Goal: Information Seeking & Learning: Learn about a topic

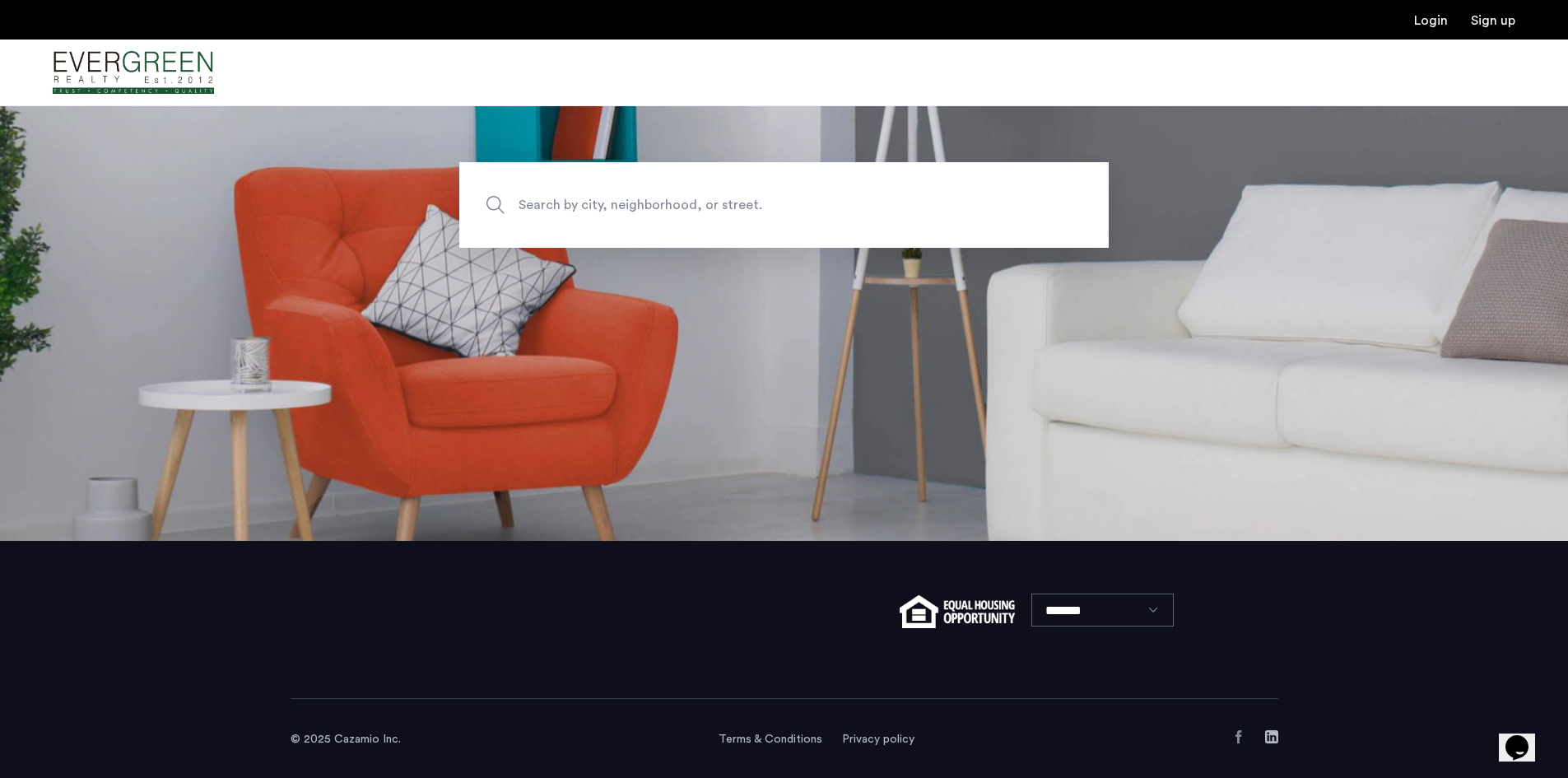
scroll to position [240, 0]
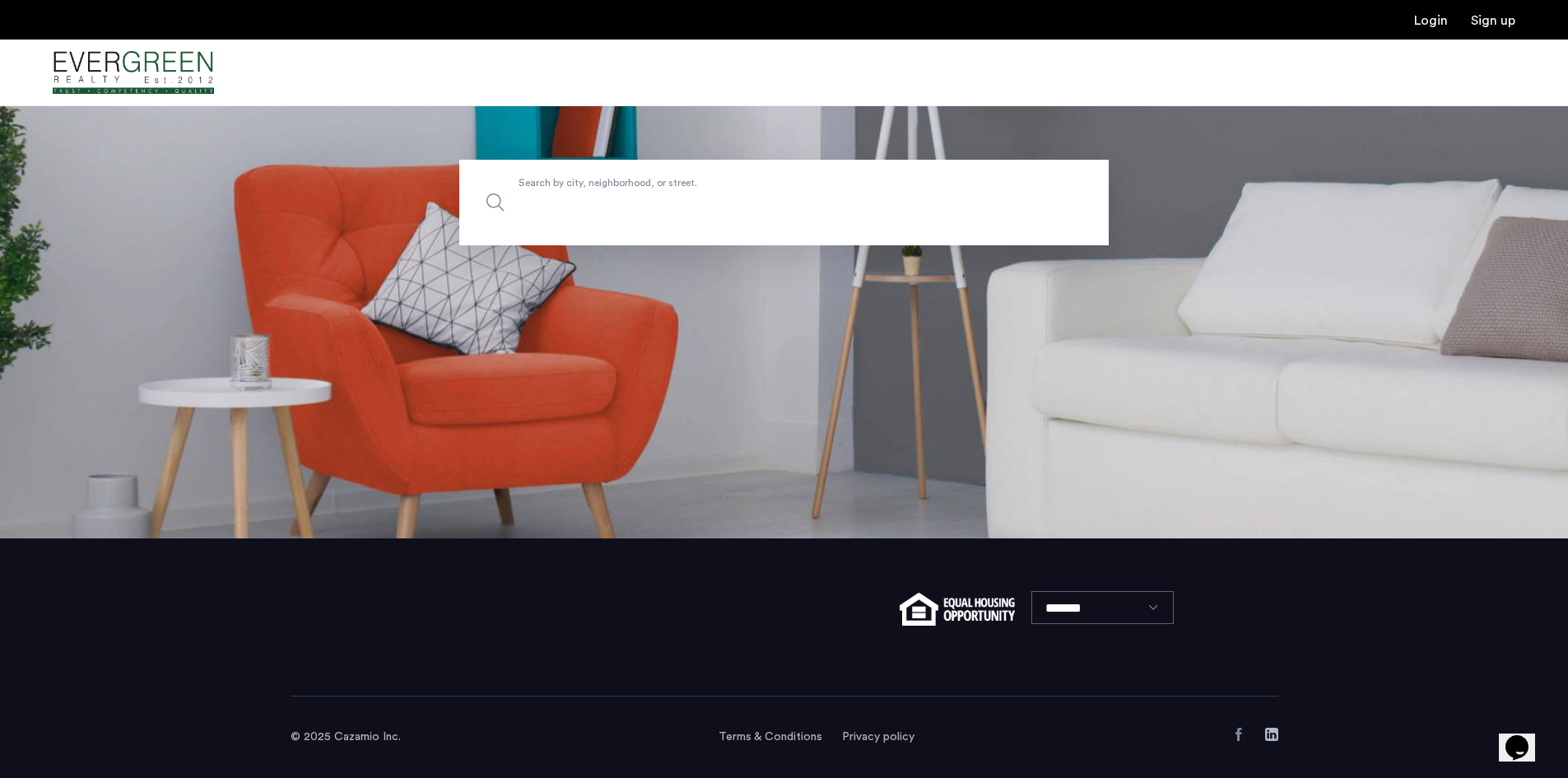
click at [607, 190] on label "Search by city, neighborhood, or street." at bounding box center [784, 202] width 649 height 86
click at [607, 190] on input "Search by city, neighborhood, or street." at bounding box center [784, 202] width 649 height 86
type input "**********"
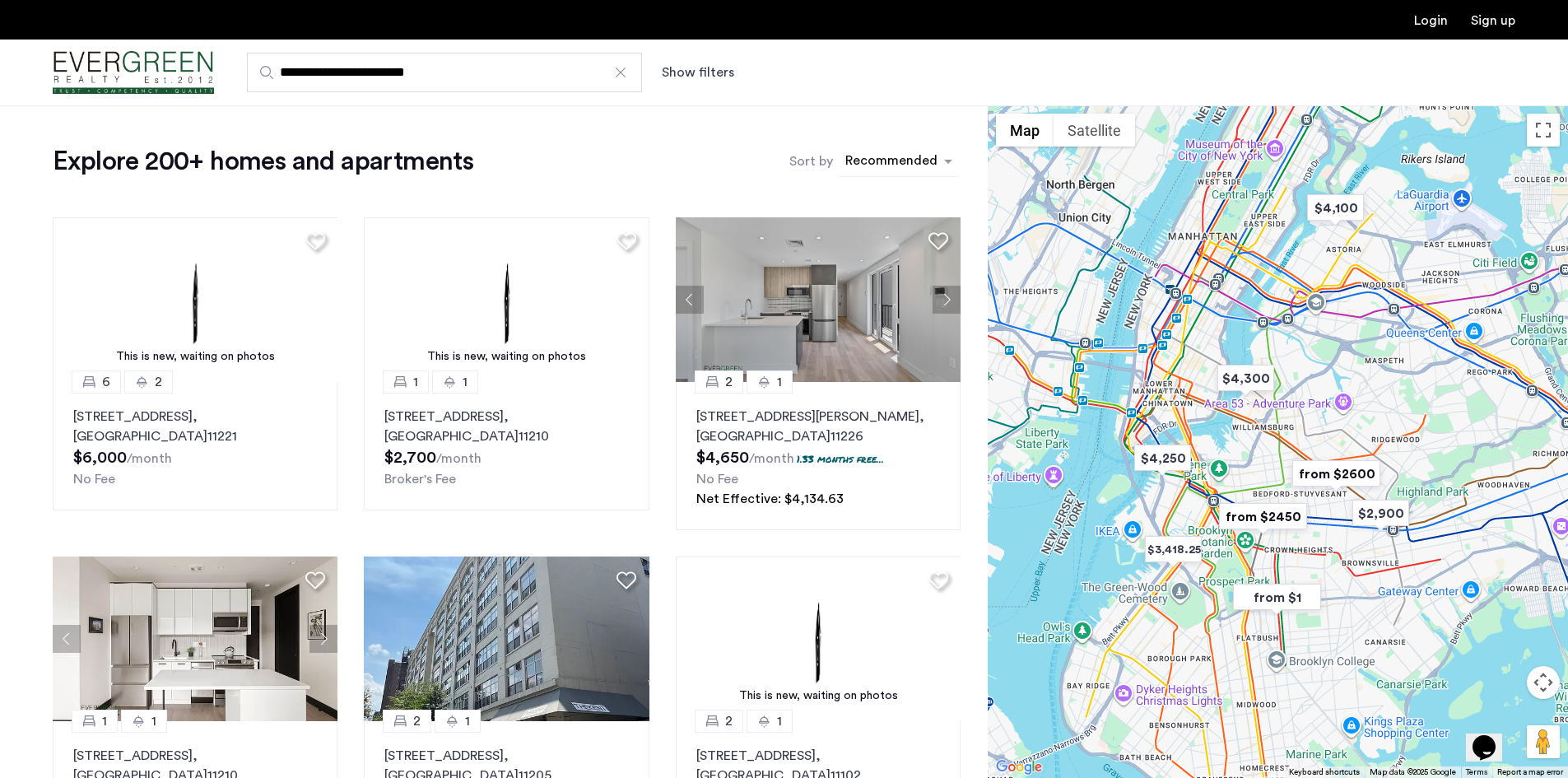
click at [925, 157] on div "sort-apartment" at bounding box center [892, 163] width 97 height 22
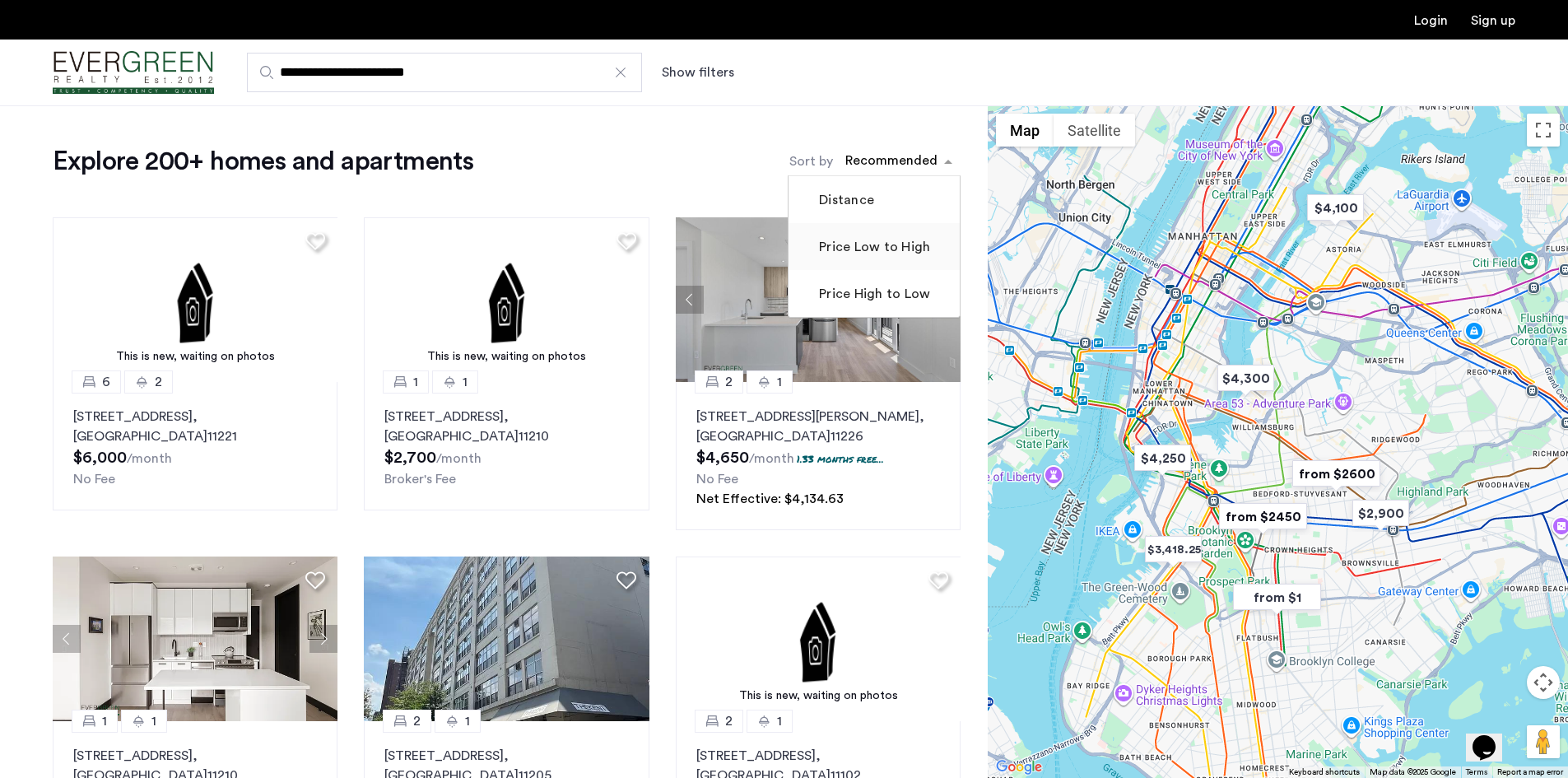
click at [911, 241] on label "Price Low to High" at bounding box center [872, 247] width 114 height 20
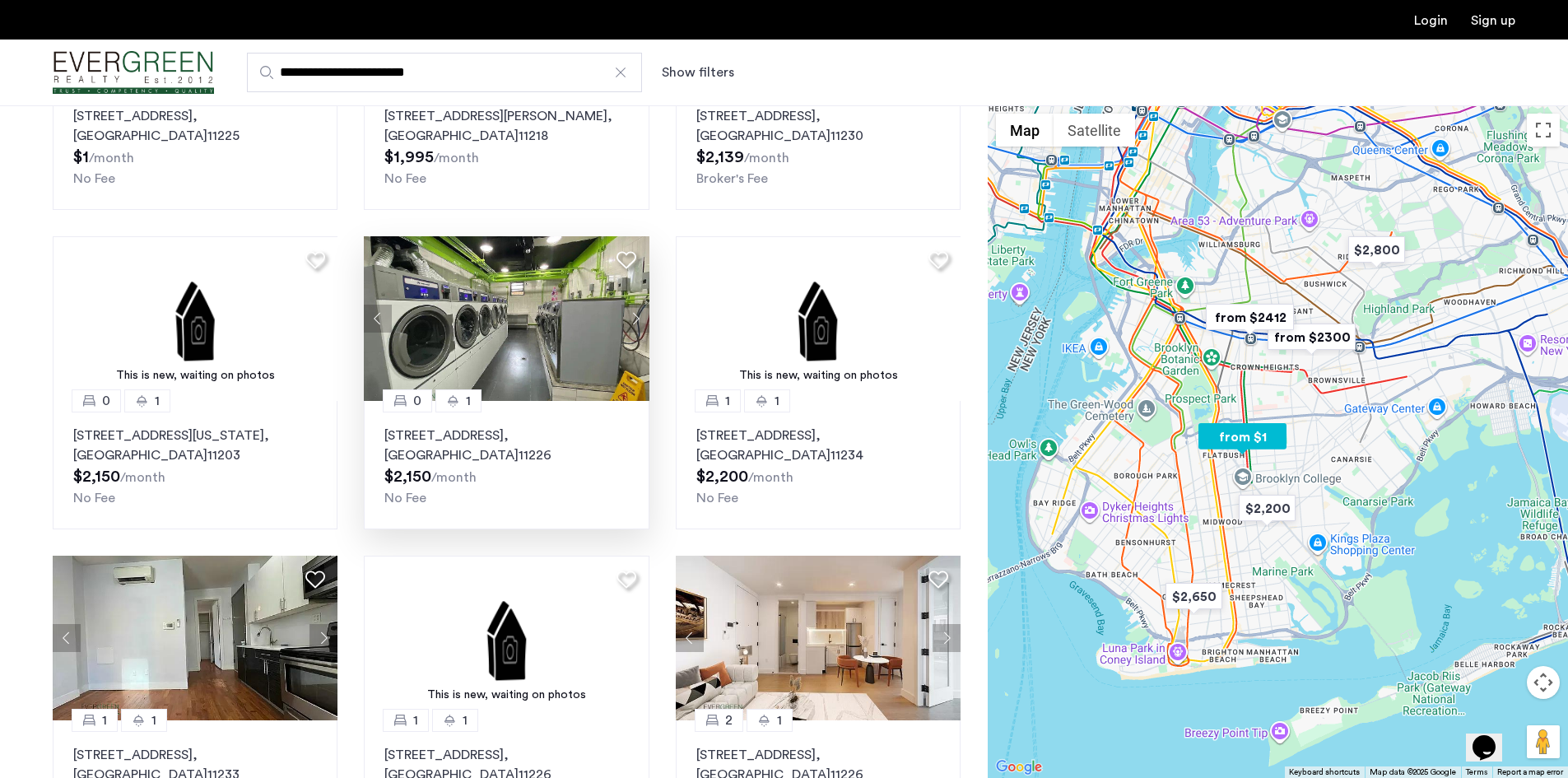
scroll to position [412, 0]
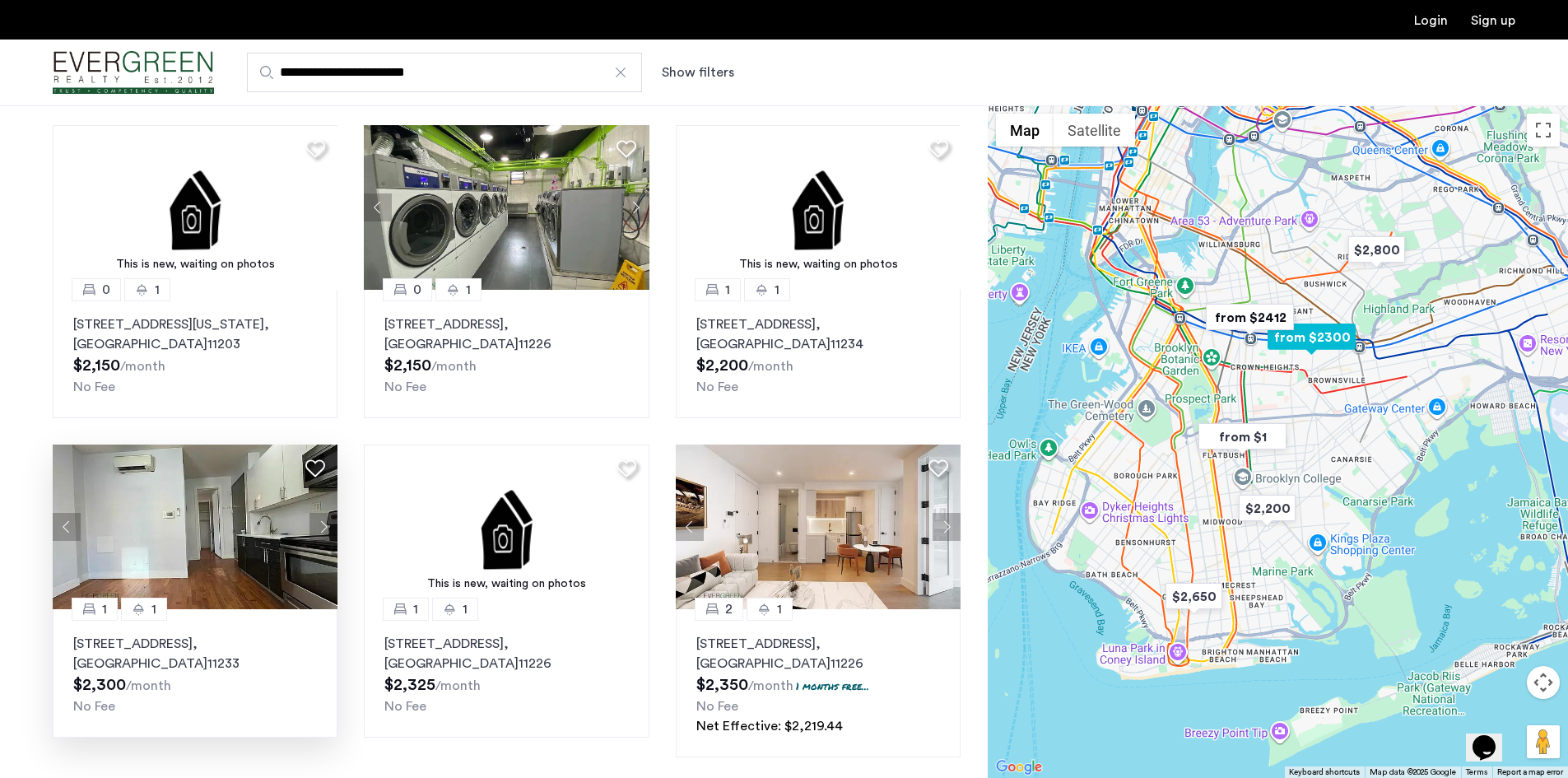
click at [325, 505] on img at bounding box center [196, 527] width 286 height 165
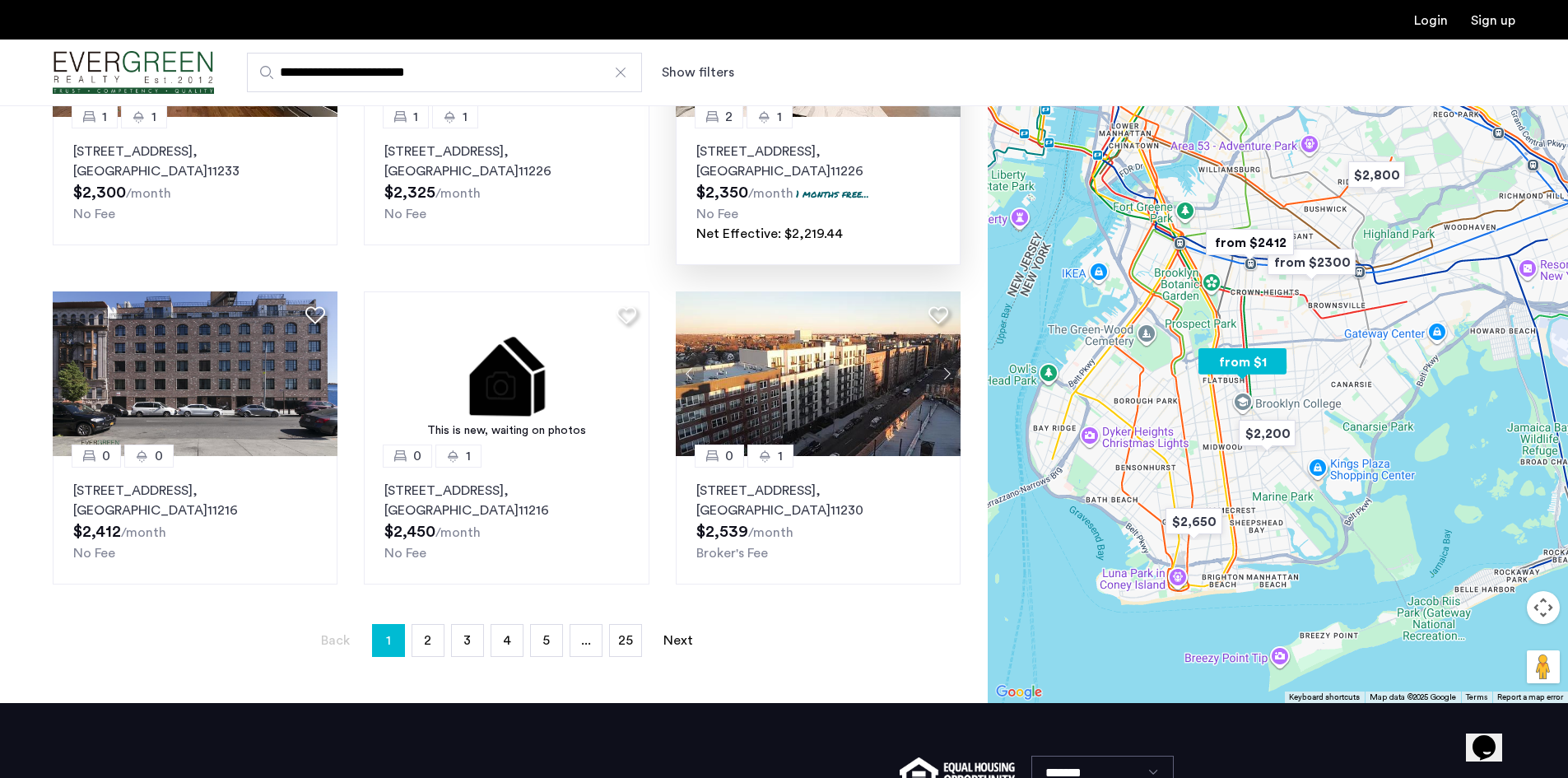
scroll to position [905, 0]
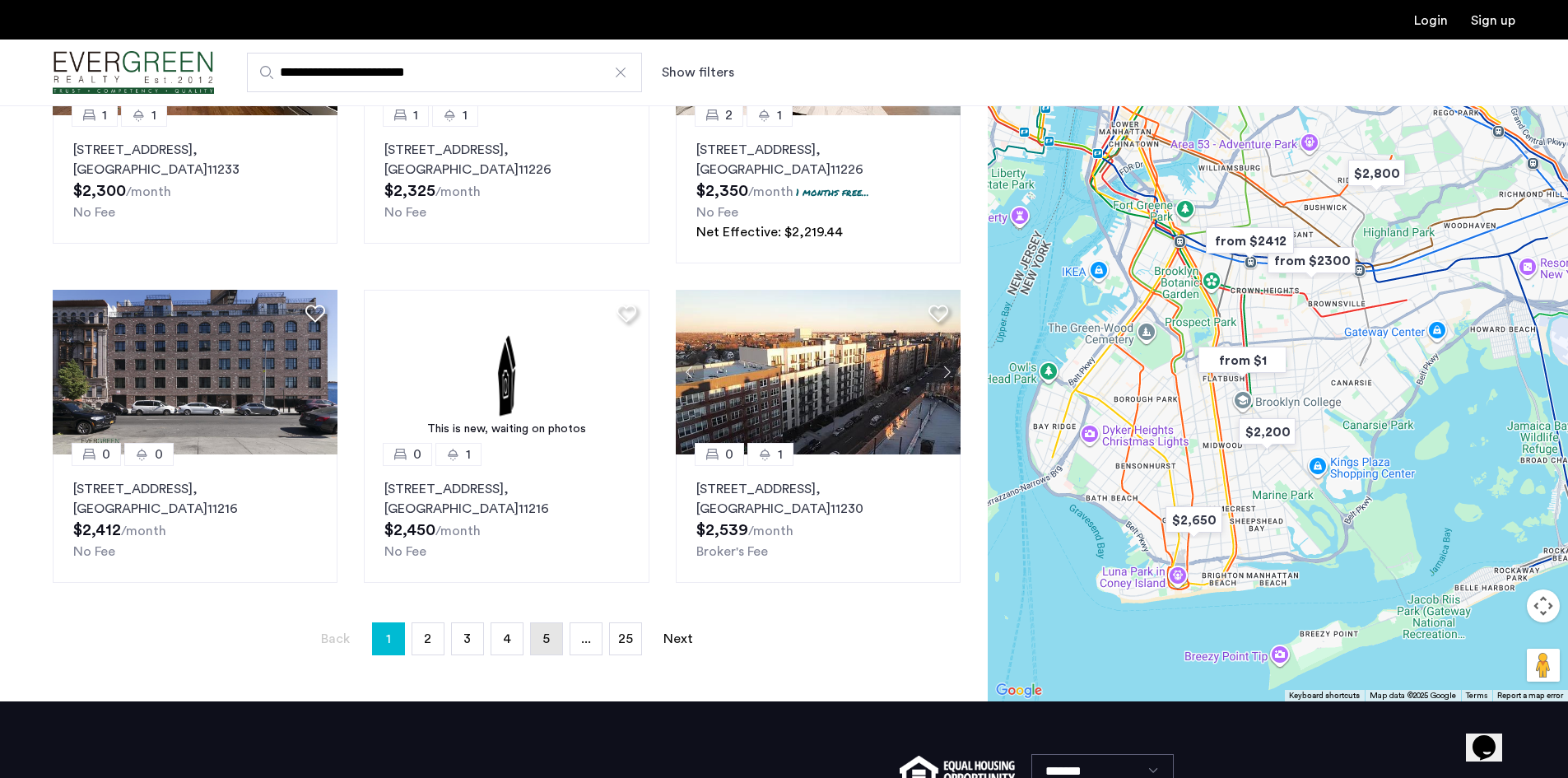
click at [551, 637] on link "page 5" at bounding box center [546, 639] width 31 height 31
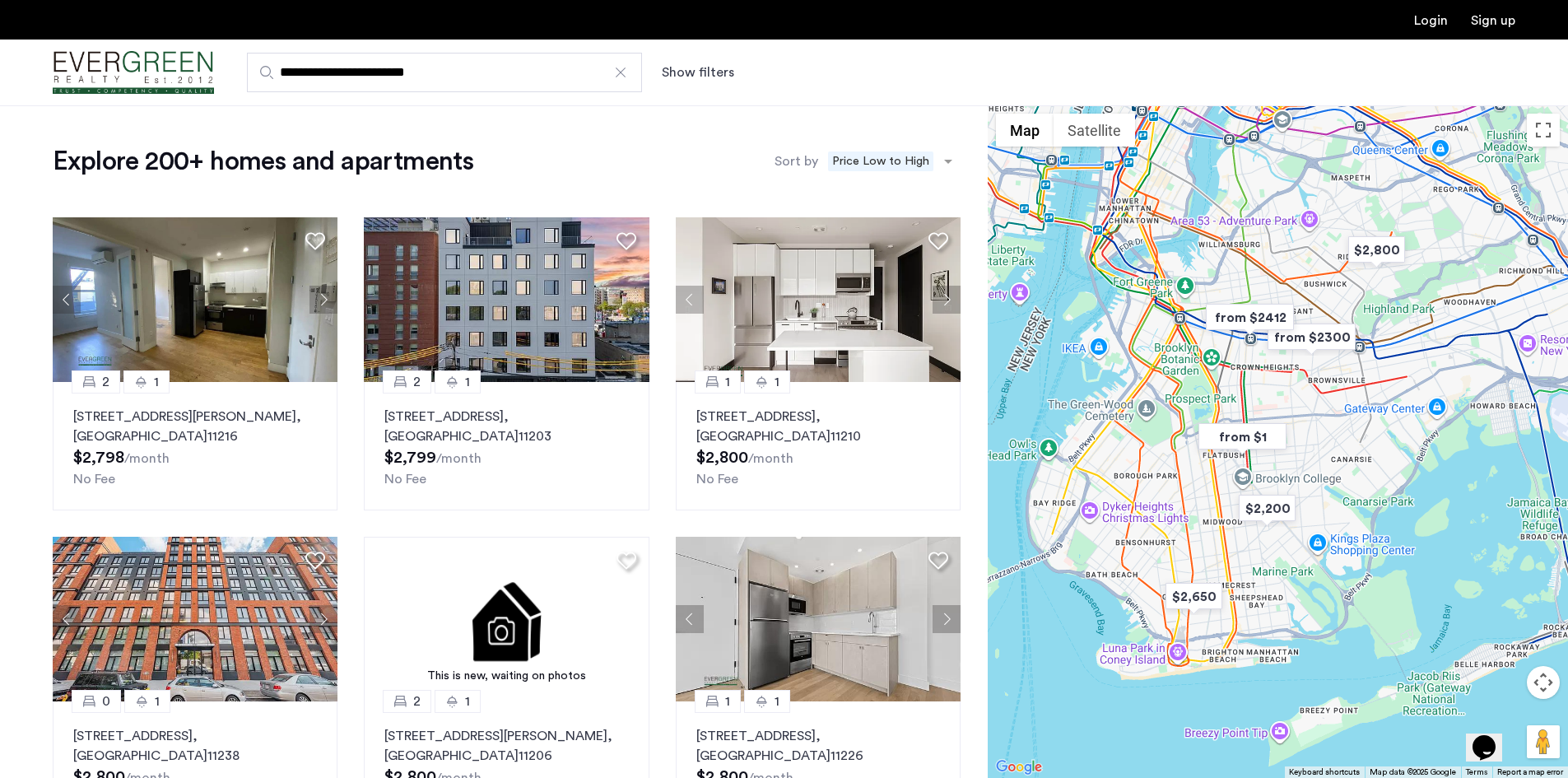
click at [384, 81] on input "**********" at bounding box center [445, 72] width 395 height 39
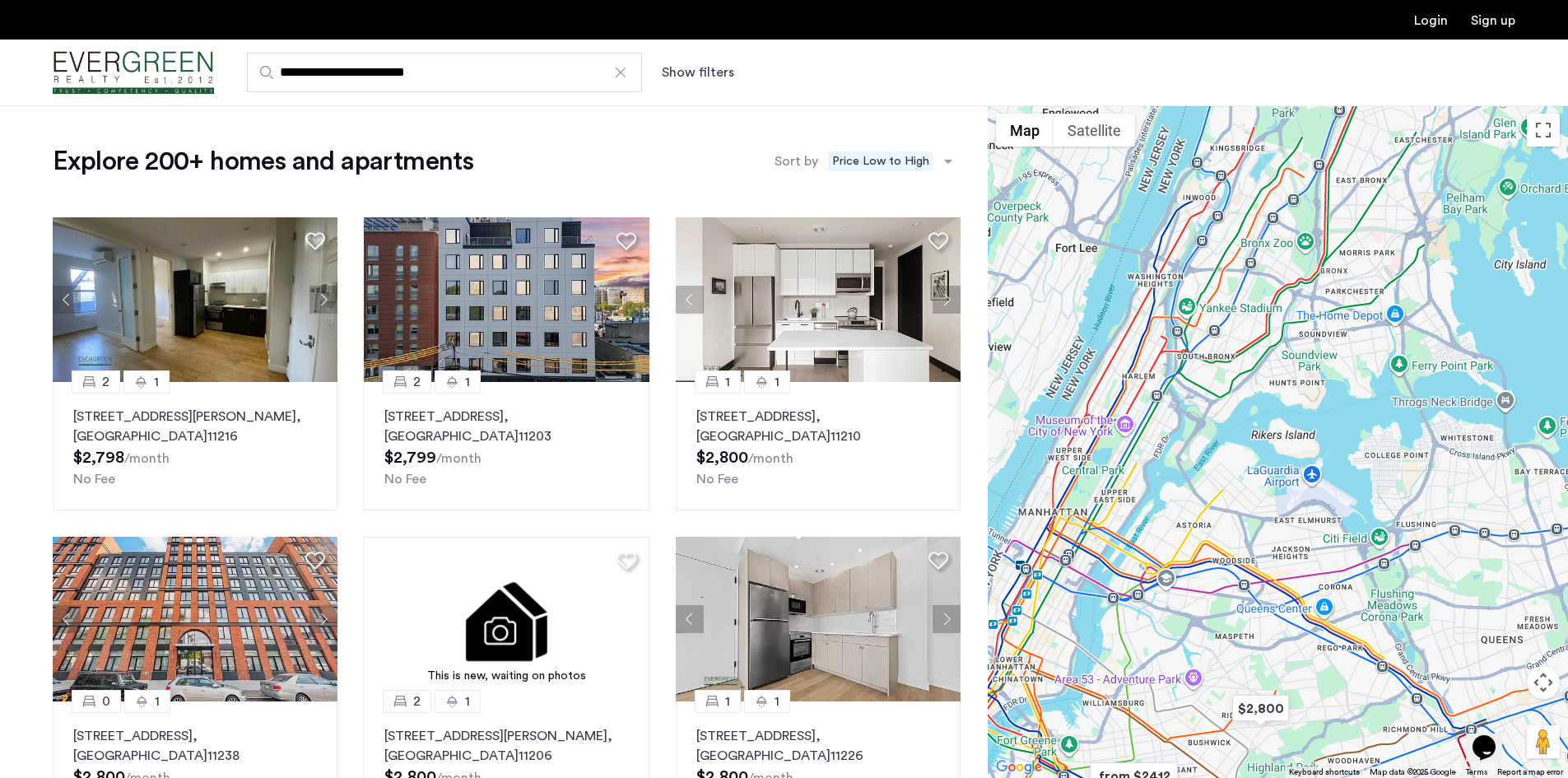
drag, startPoint x: 1314, startPoint y: 227, endPoint x: 1187, endPoint y: 702, distance: 491.7
click at [1187, 702] on div at bounding box center [1278, 441] width 580 height 673
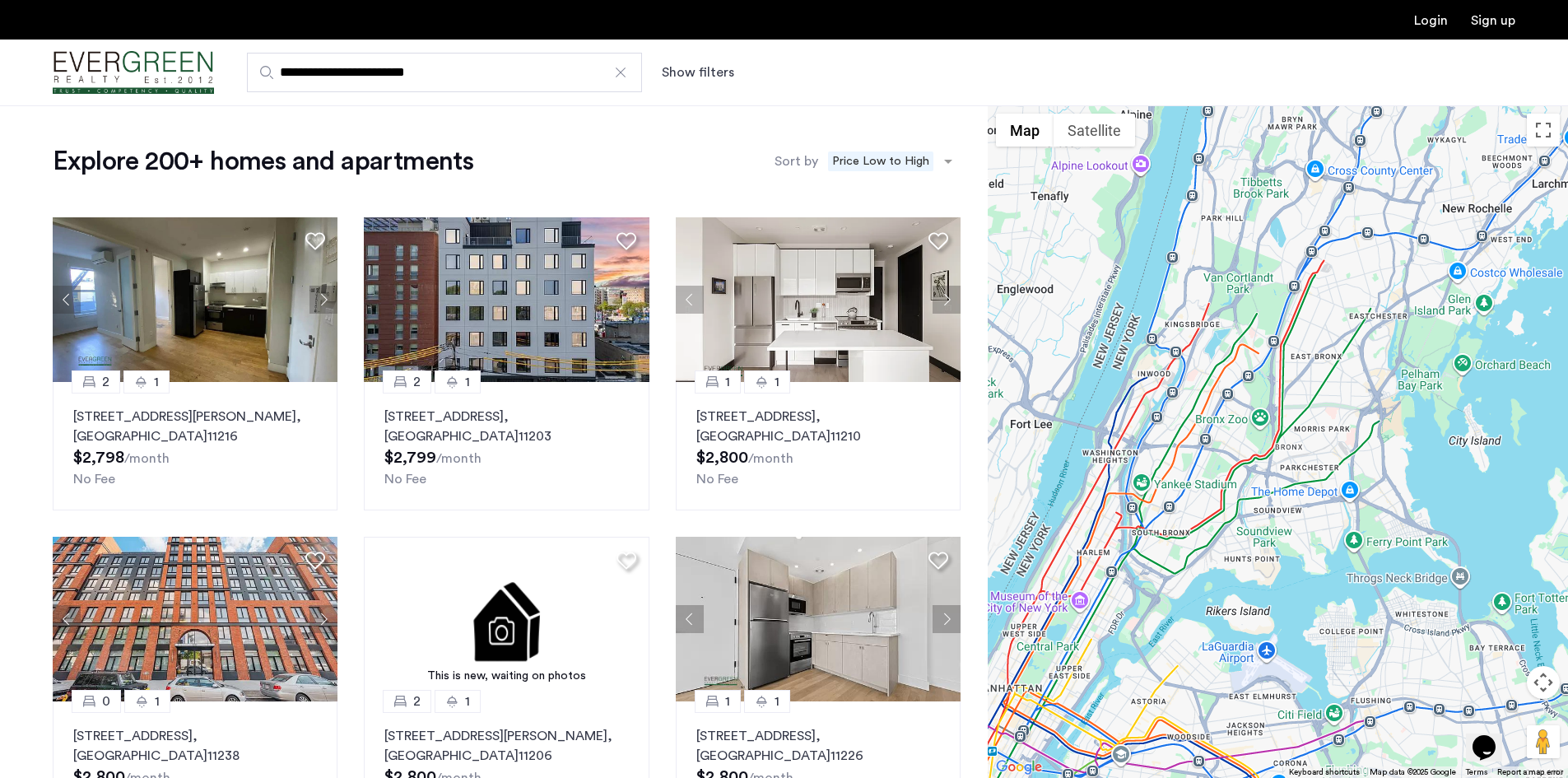
drag, startPoint x: 1242, startPoint y: 355, endPoint x: 1218, endPoint y: 500, distance: 147.0
click at [1218, 500] on div at bounding box center [1278, 441] width 580 height 673
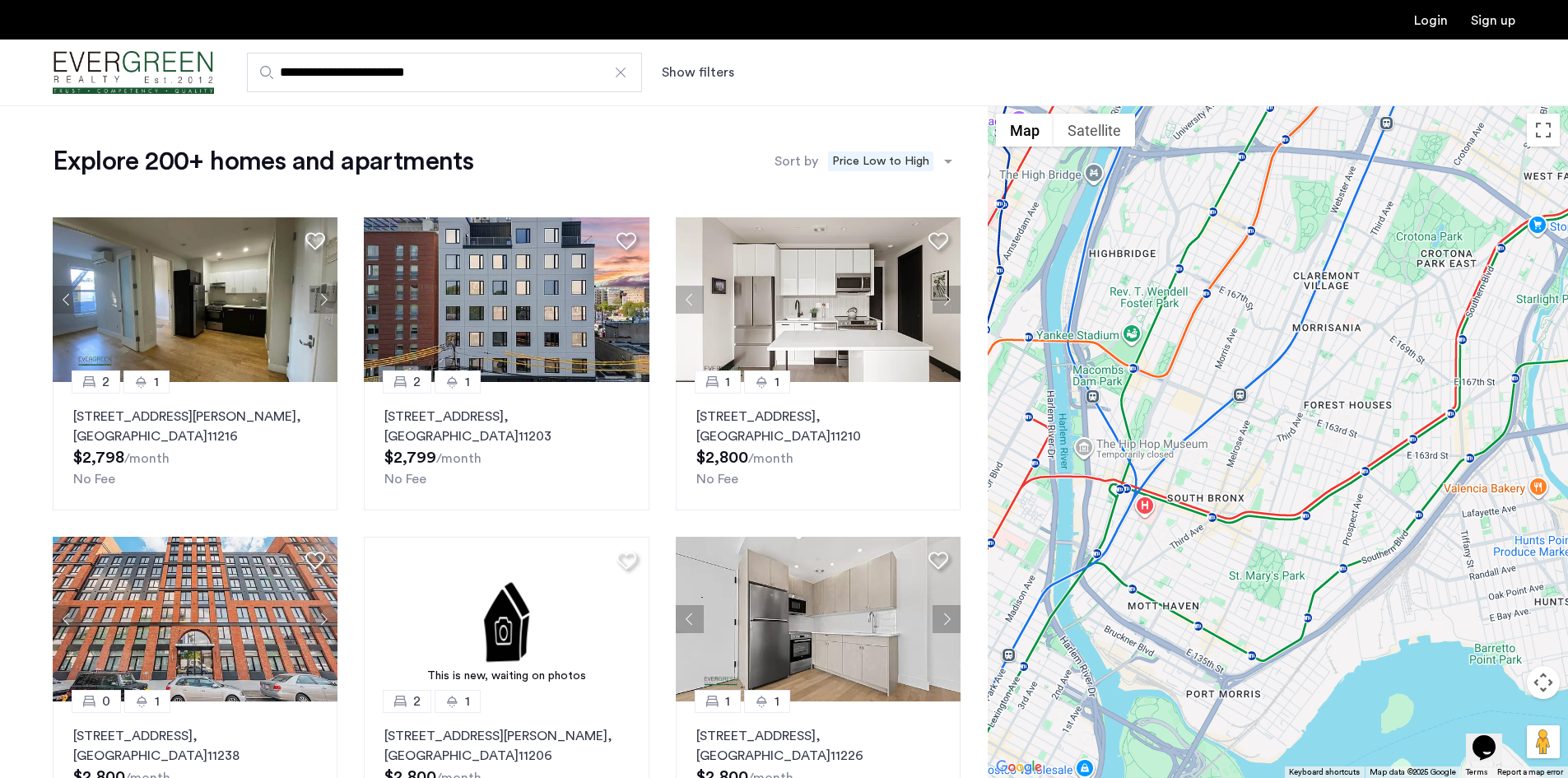
click at [1320, 480] on div at bounding box center [1278, 441] width 580 height 673
click at [321, 68] on input "**********" at bounding box center [445, 72] width 395 height 39
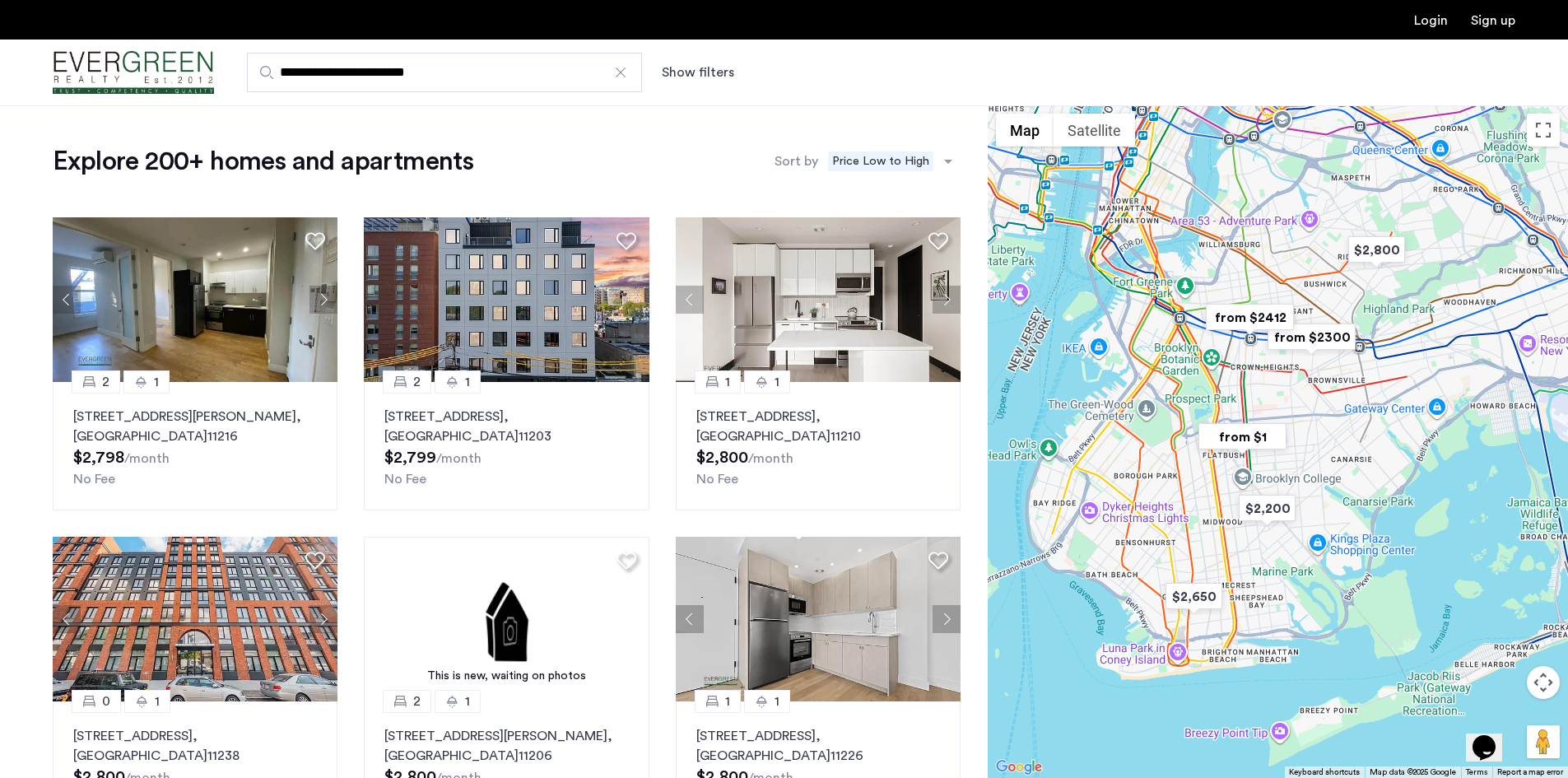
click at [623, 80] on div at bounding box center [621, 72] width 16 height 16
click at [623, 80] on input "**********" at bounding box center [445, 72] width 395 height 39
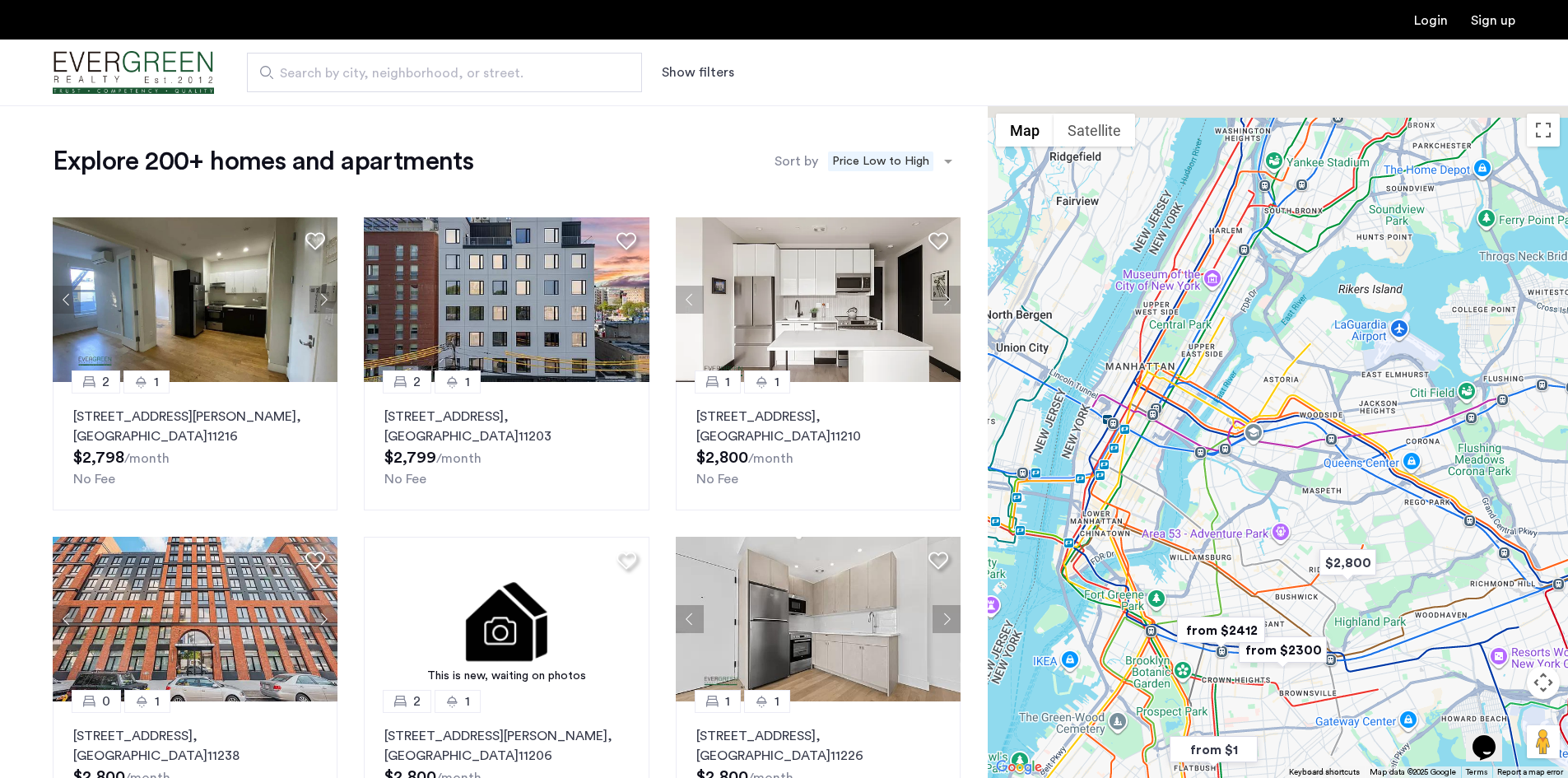
drag, startPoint x: 1160, startPoint y: 252, endPoint x: 1136, endPoint y: 608, distance: 356.8
click at [1136, 608] on div at bounding box center [1278, 441] width 580 height 673
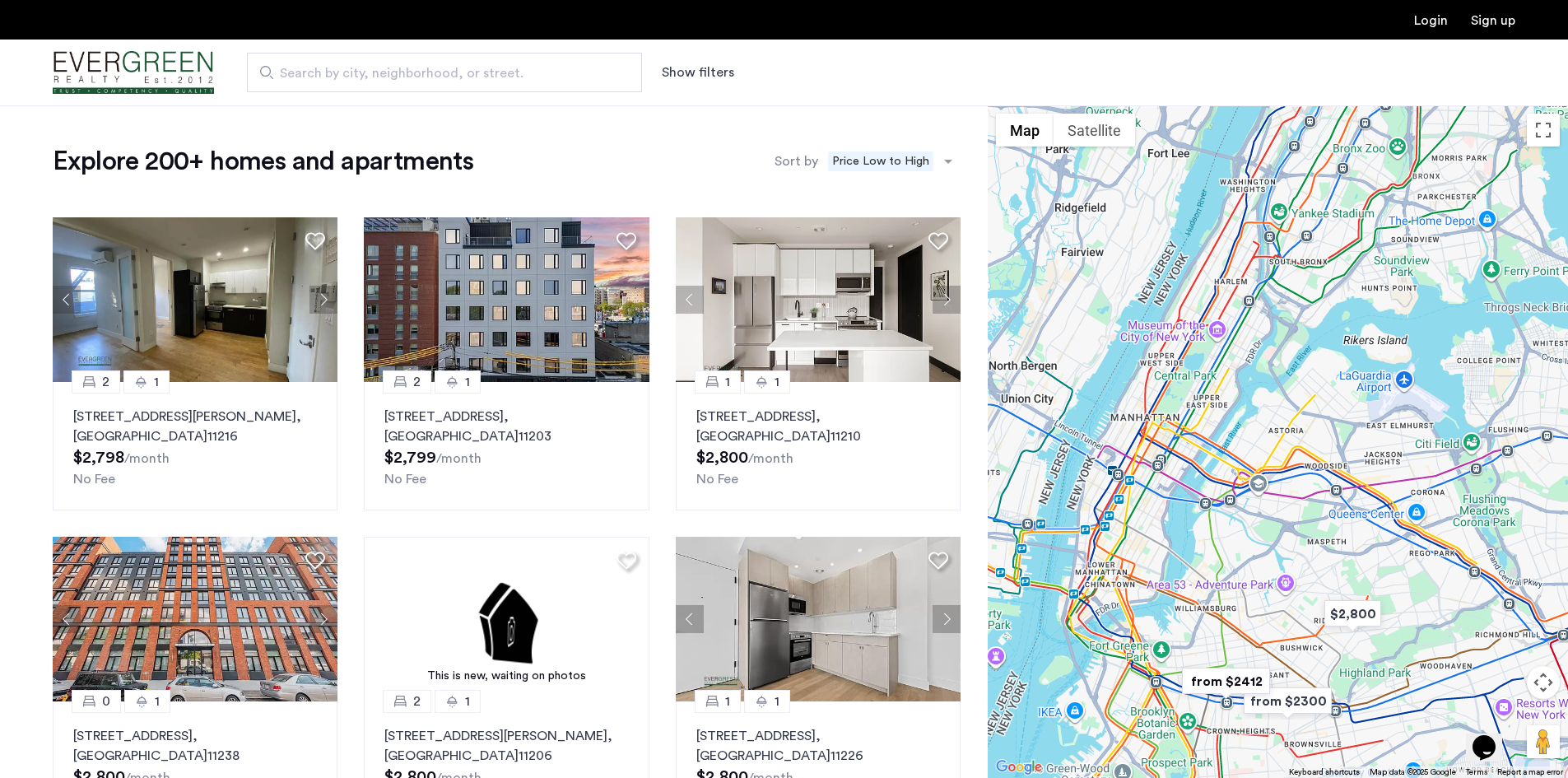
click at [428, 92] on input "Search by city, neighborhood, or street." at bounding box center [445, 72] width 395 height 39
click at [696, 74] on button "Show filters" at bounding box center [697, 72] width 72 height 20
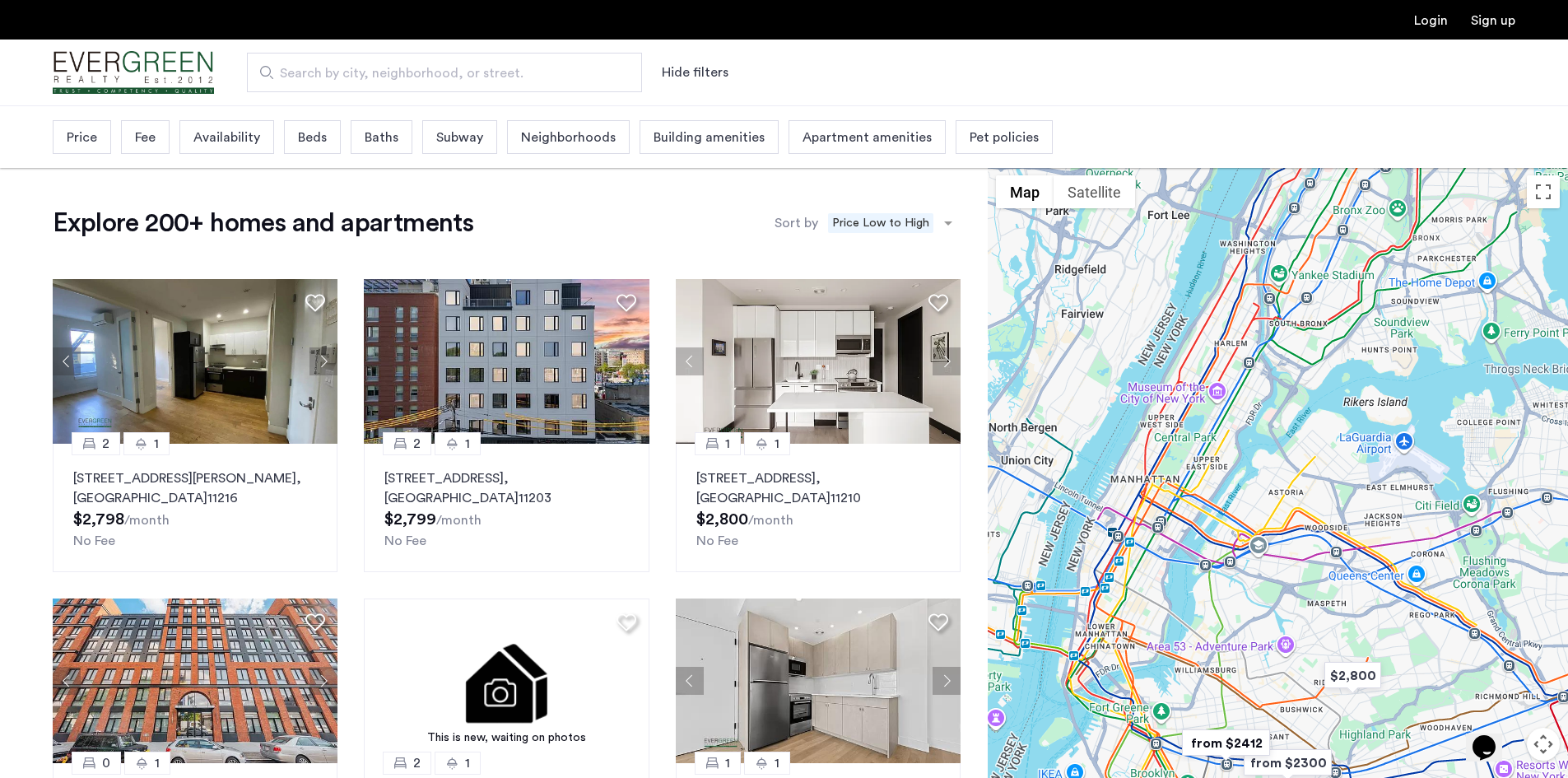
click at [511, 143] on div "Neighborhoods" at bounding box center [568, 136] width 123 height 34
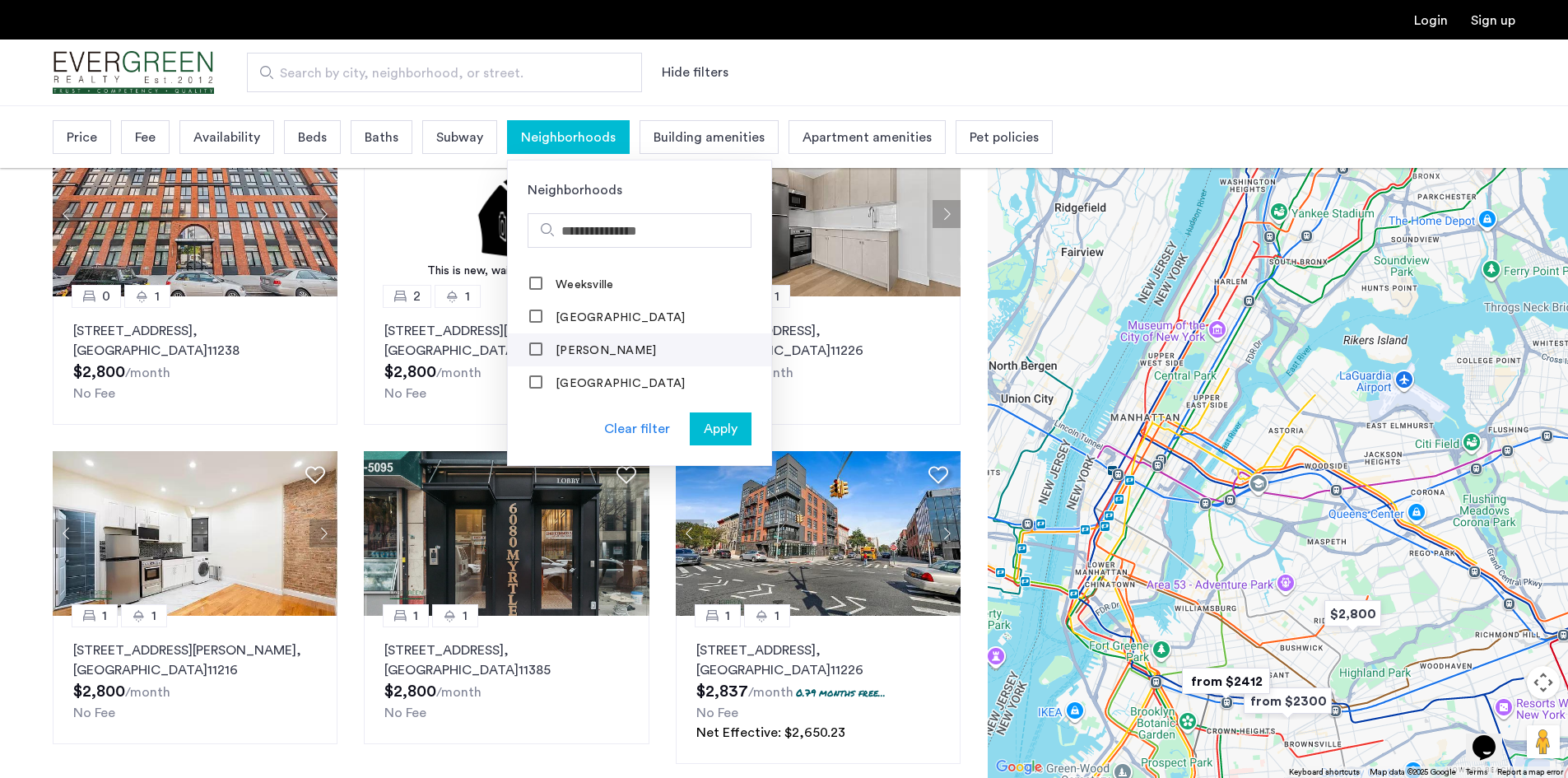
scroll to position [494, 0]
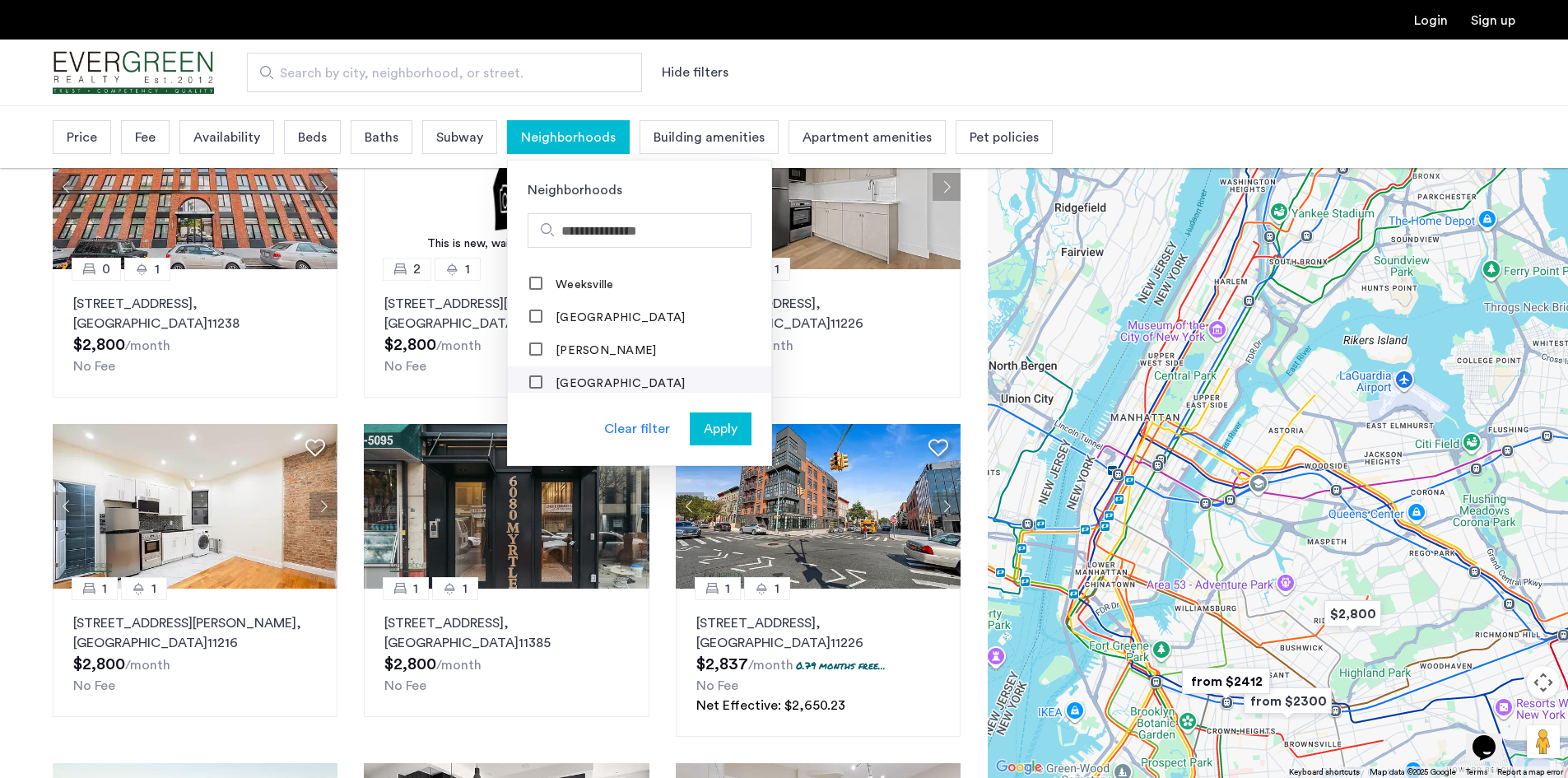
click at [592, 375] on div "Yorkville" at bounding box center [608, 384] width 157 height 16
click at [580, 377] on label "Yorkville" at bounding box center [618, 384] width 133 height 13
click at [698, 415] on button "Apply" at bounding box center [720, 429] width 61 height 33
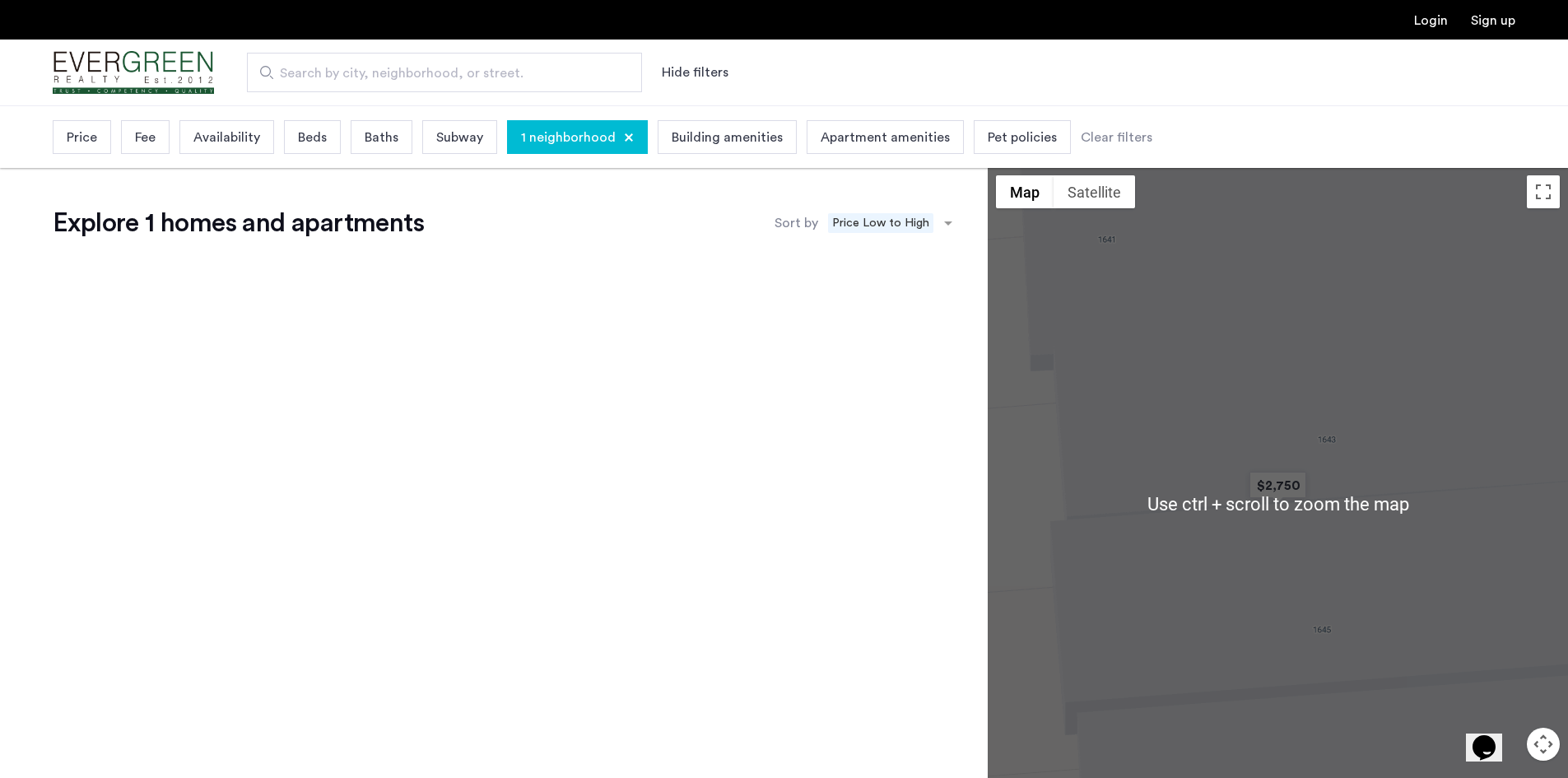
click at [454, 404] on div "Explore 1 homes and apartments Sort by Recommended × Price Low to High" at bounding box center [493, 503] width 988 height 673
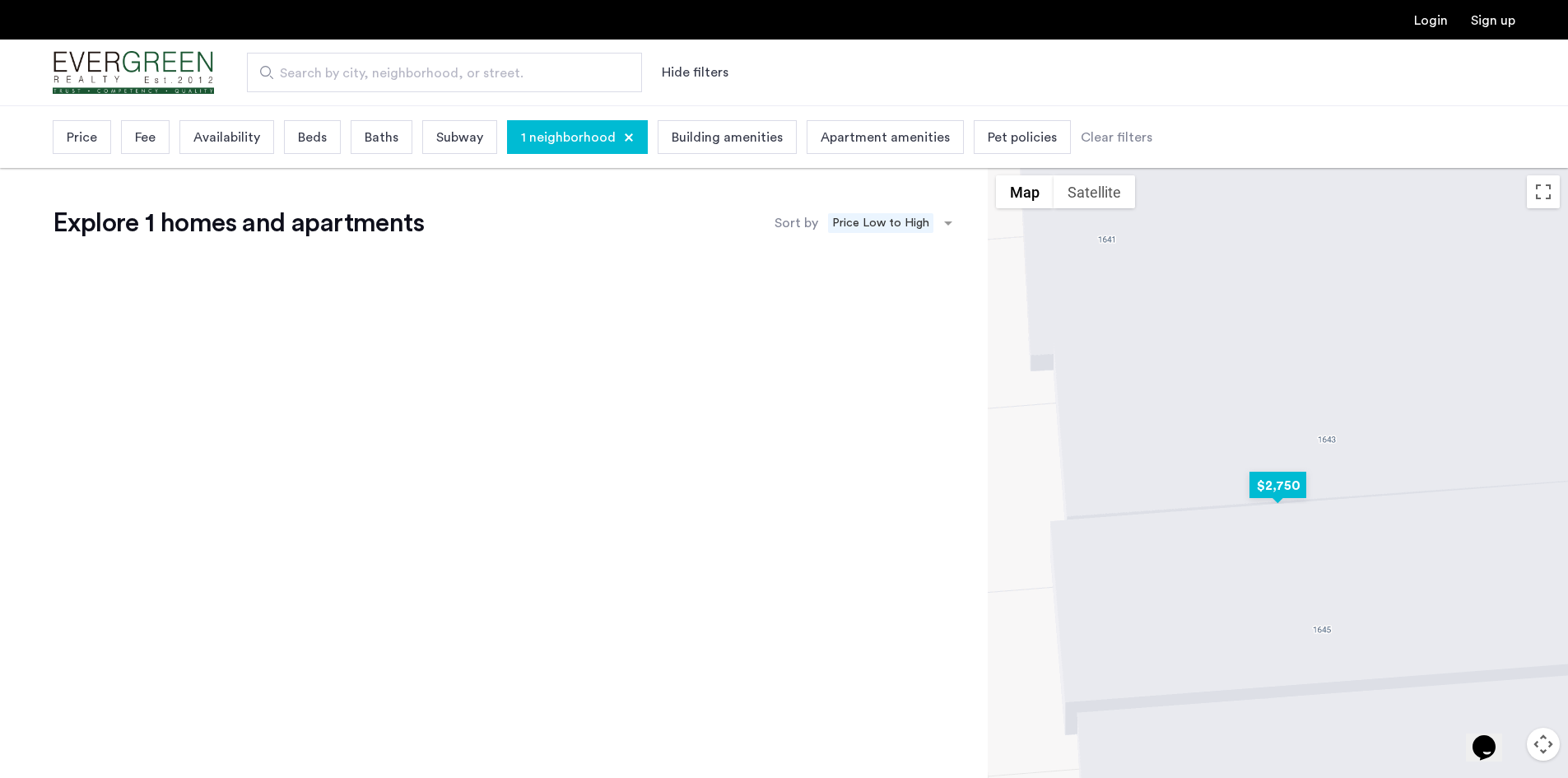
click at [1272, 470] on img "$2,750" at bounding box center [1278, 485] width 70 height 37
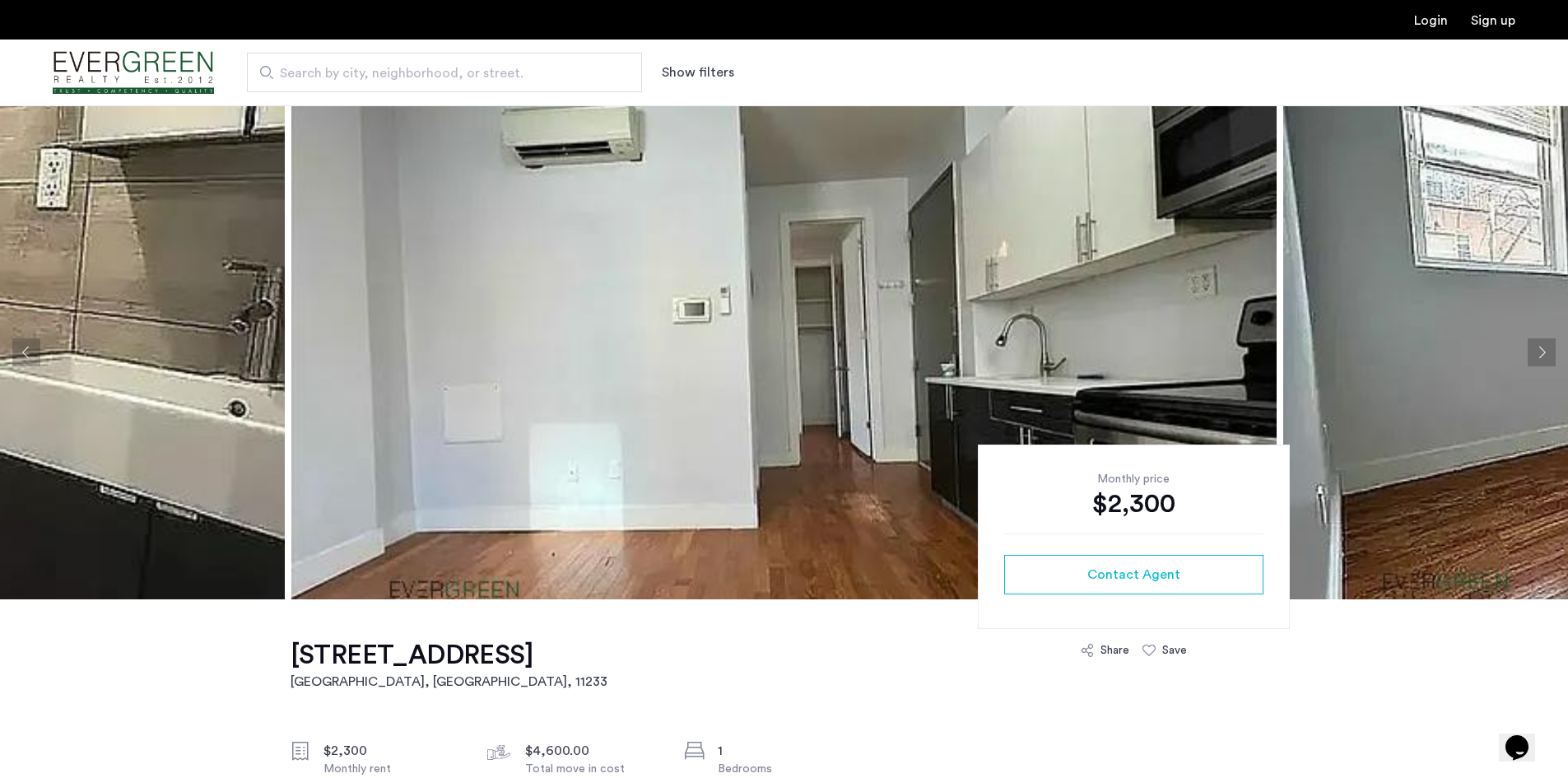
click at [1541, 346] on button "Next apartment" at bounding box center [1541, 352] width 28 height 28
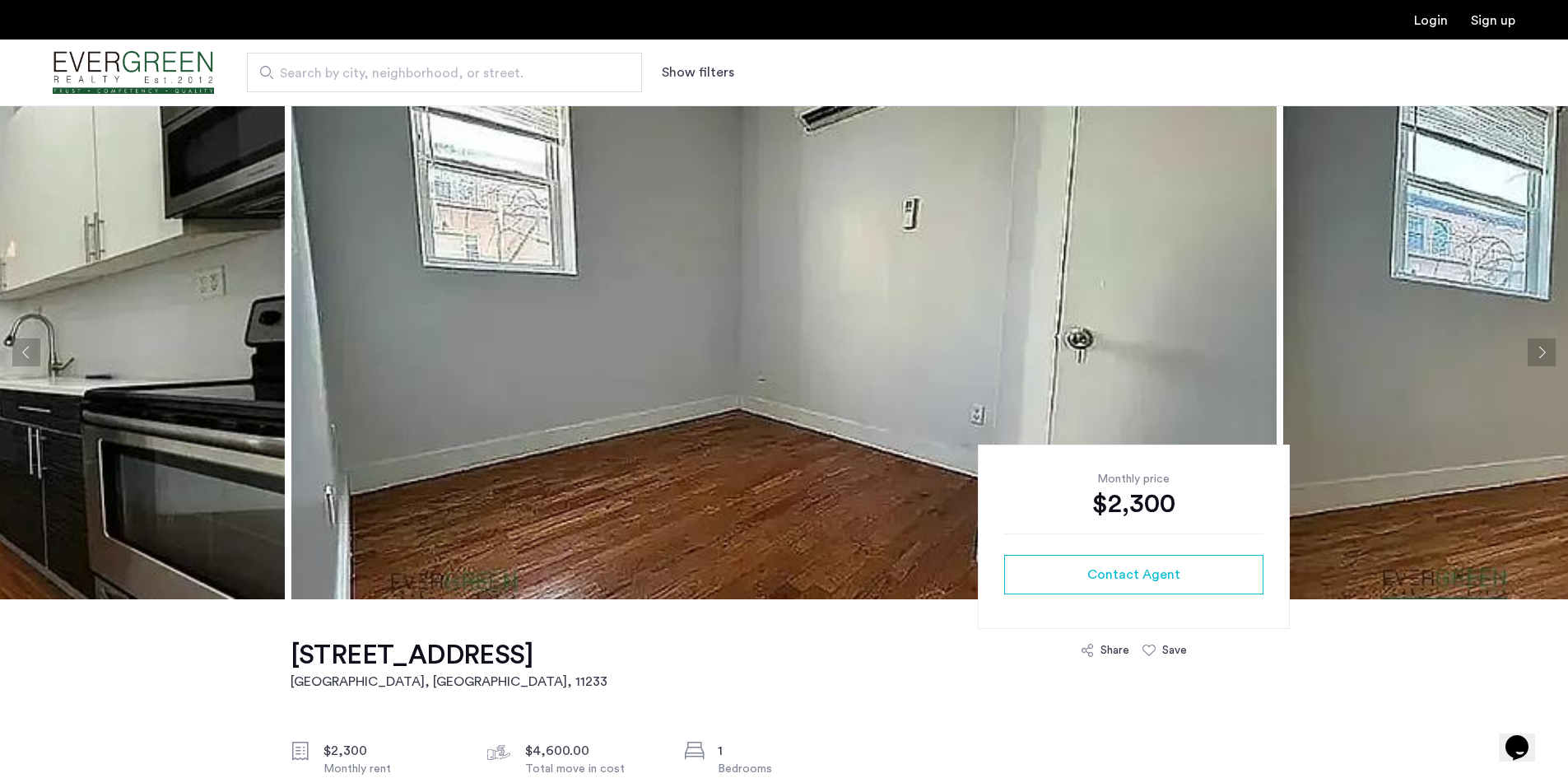
click at [1541, 346] on button "Next apartment" at bounding box center [1541, 352] width 28 height 28
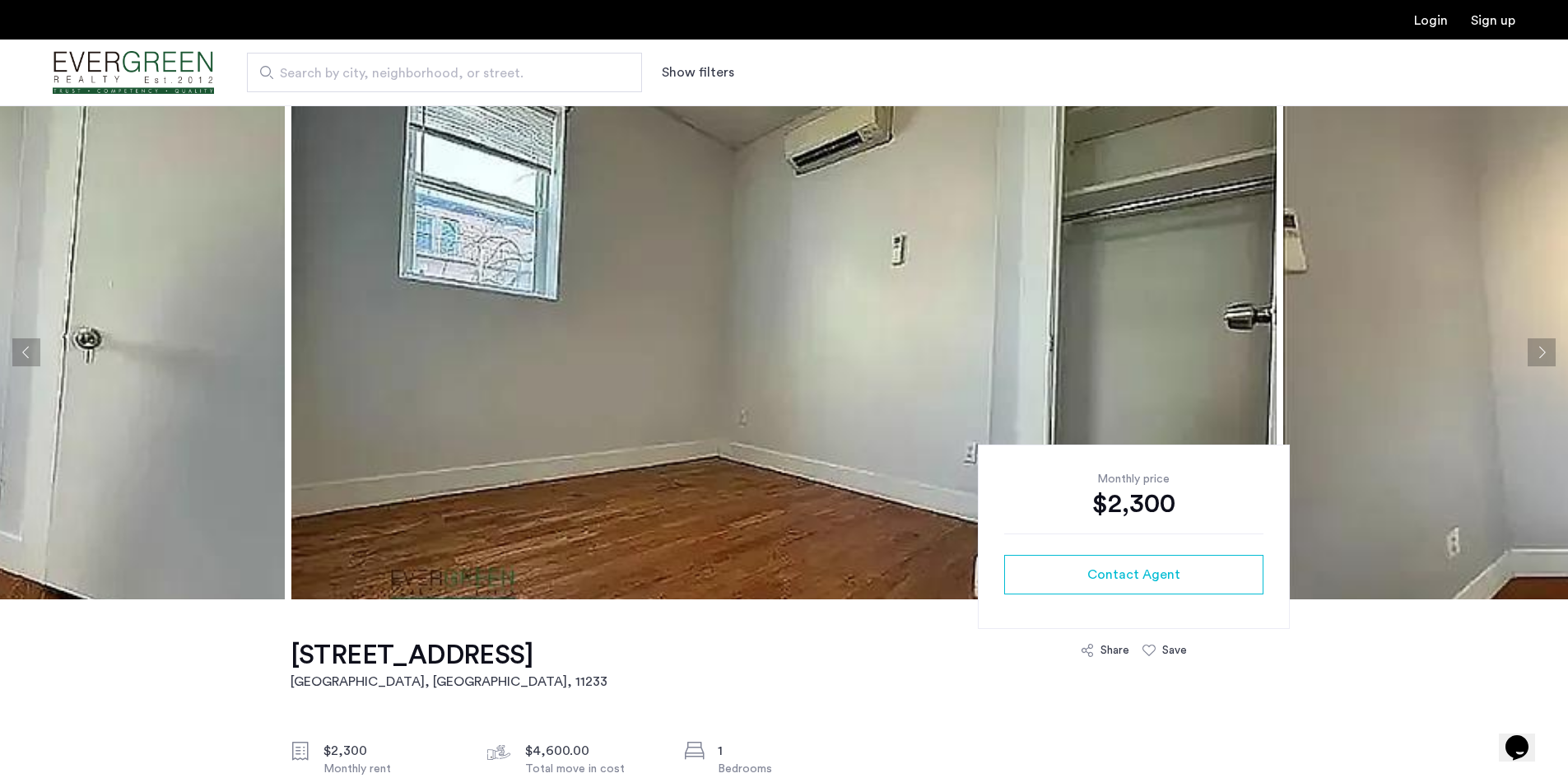
click at [1541, 346] on button "Next apartment" at bounding box center [1541, 352] width 28 height 28
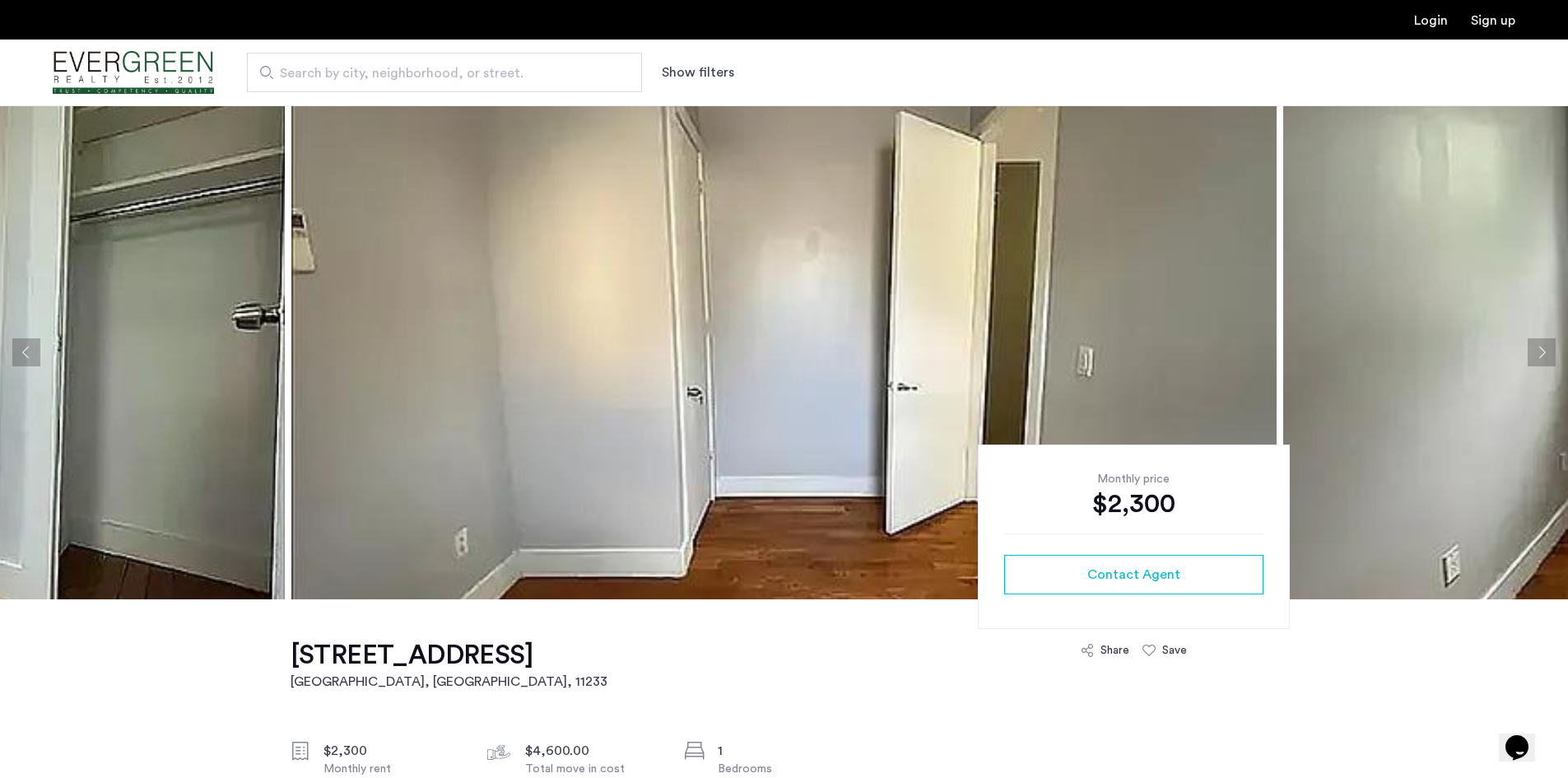
click at [1541, 346] on button "Next apartment" at bounding box center [1541, 352] width 28 height 28
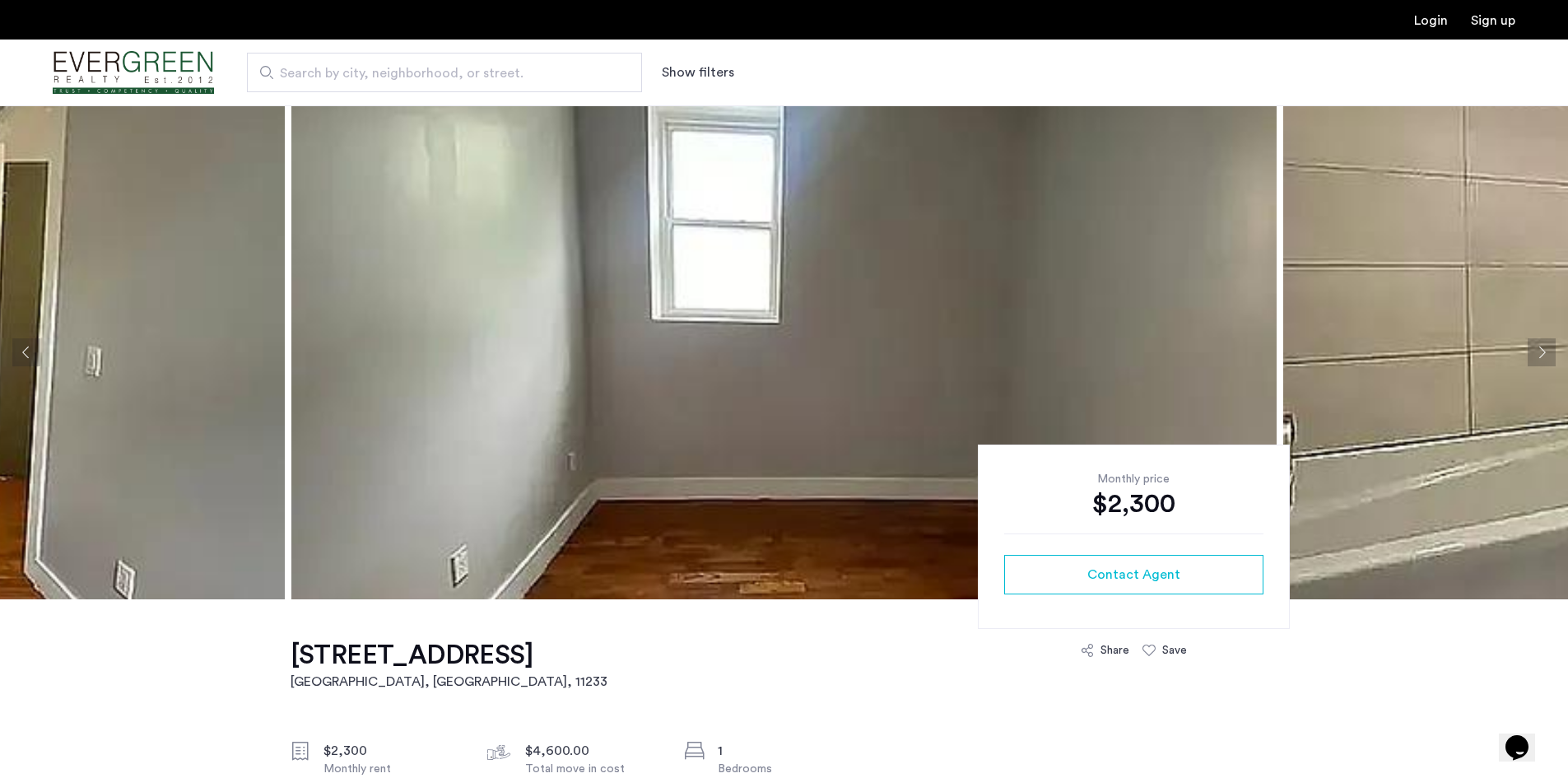
click at [1541, 346] on button "Next apartment" at bounding box center [1541, 352] width 28 height 28
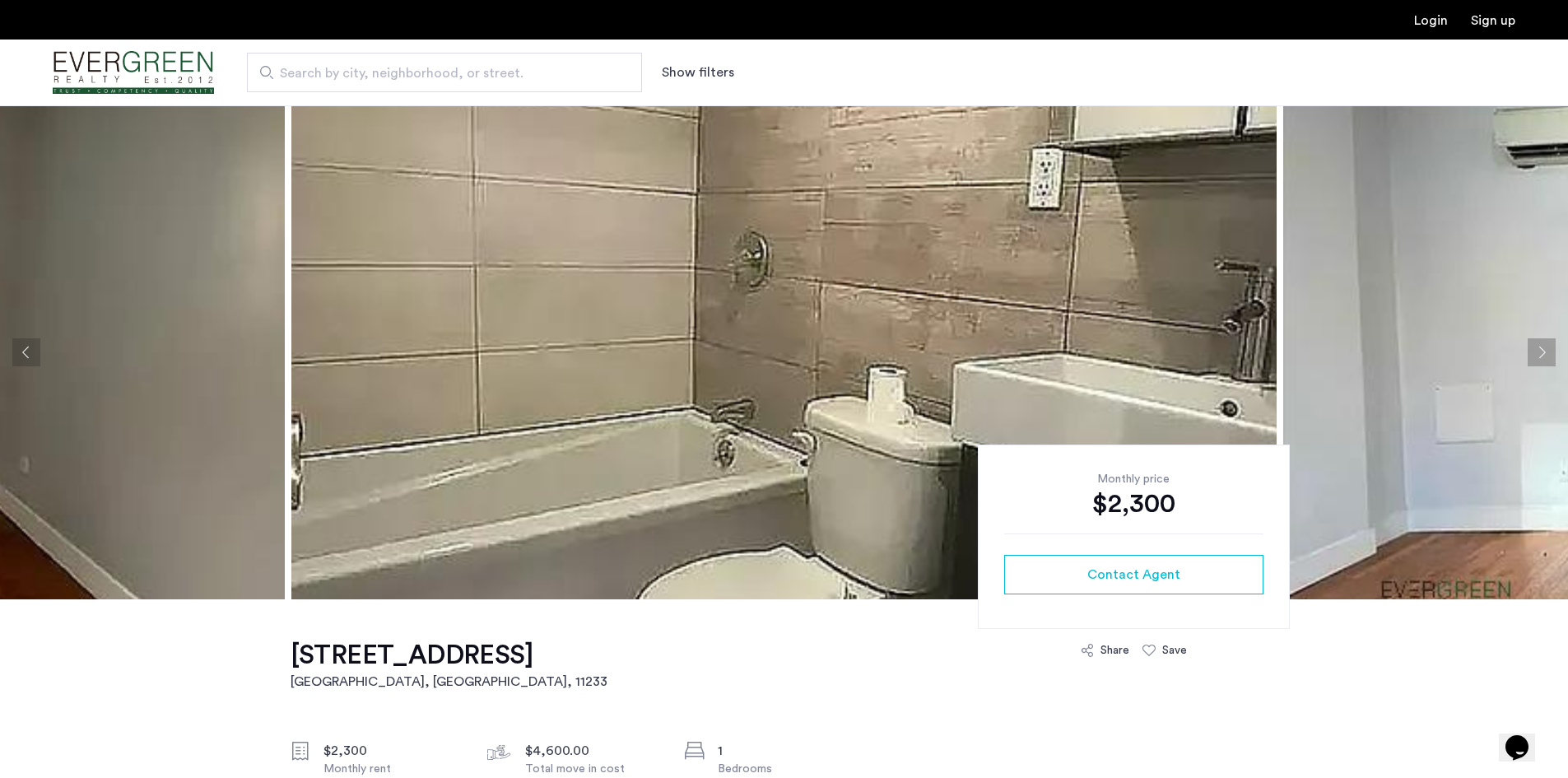
click at [1541, 346] on button "Next apartment" at bounding box center [1541, 352] width 28 height 28
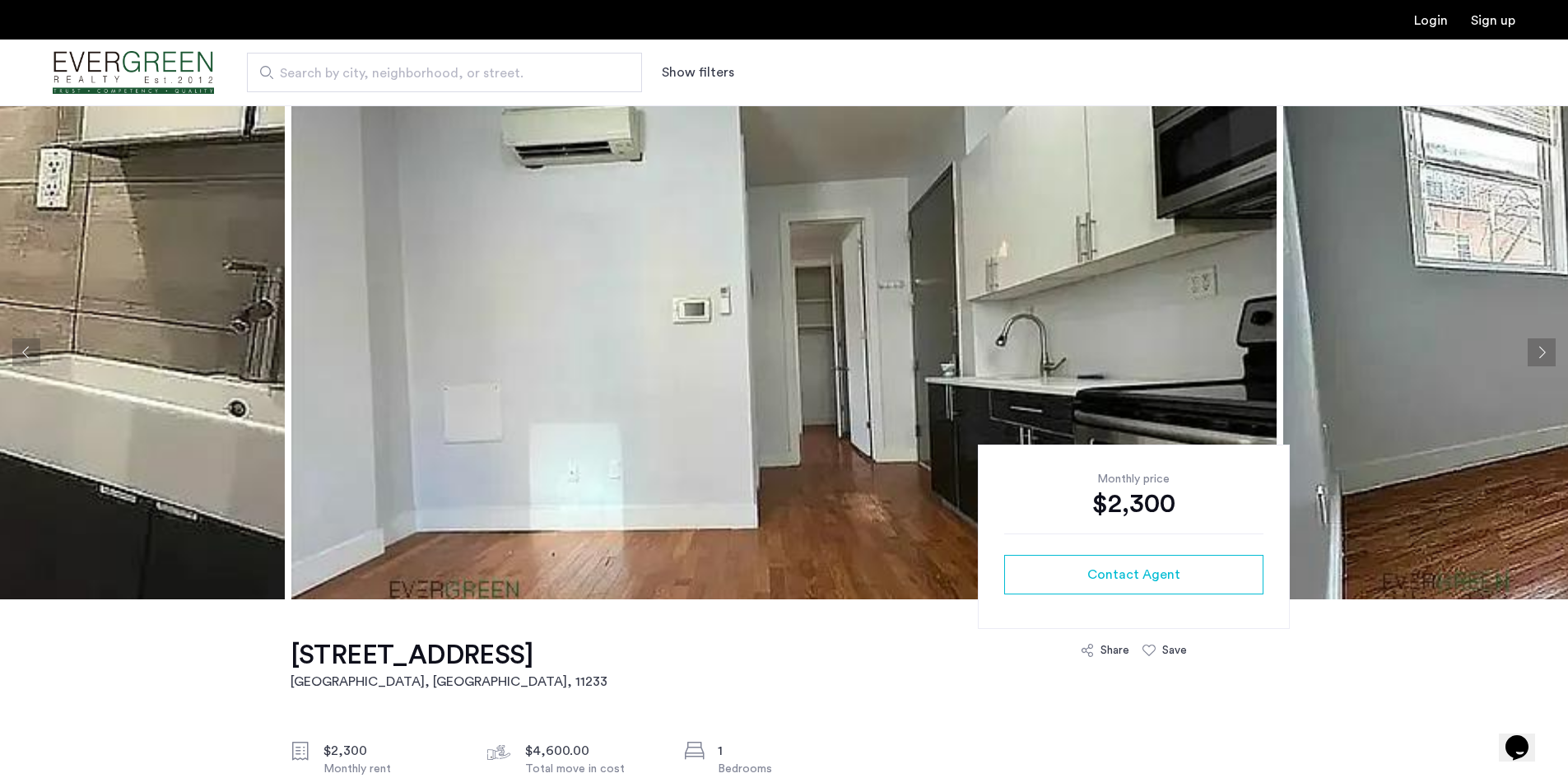
click at [1096, 11] on ul "Login Sign up" at bounding box center [784, 20] width 1463 height 20
